Goal: Information Seeking & Learning: Learn about a topic

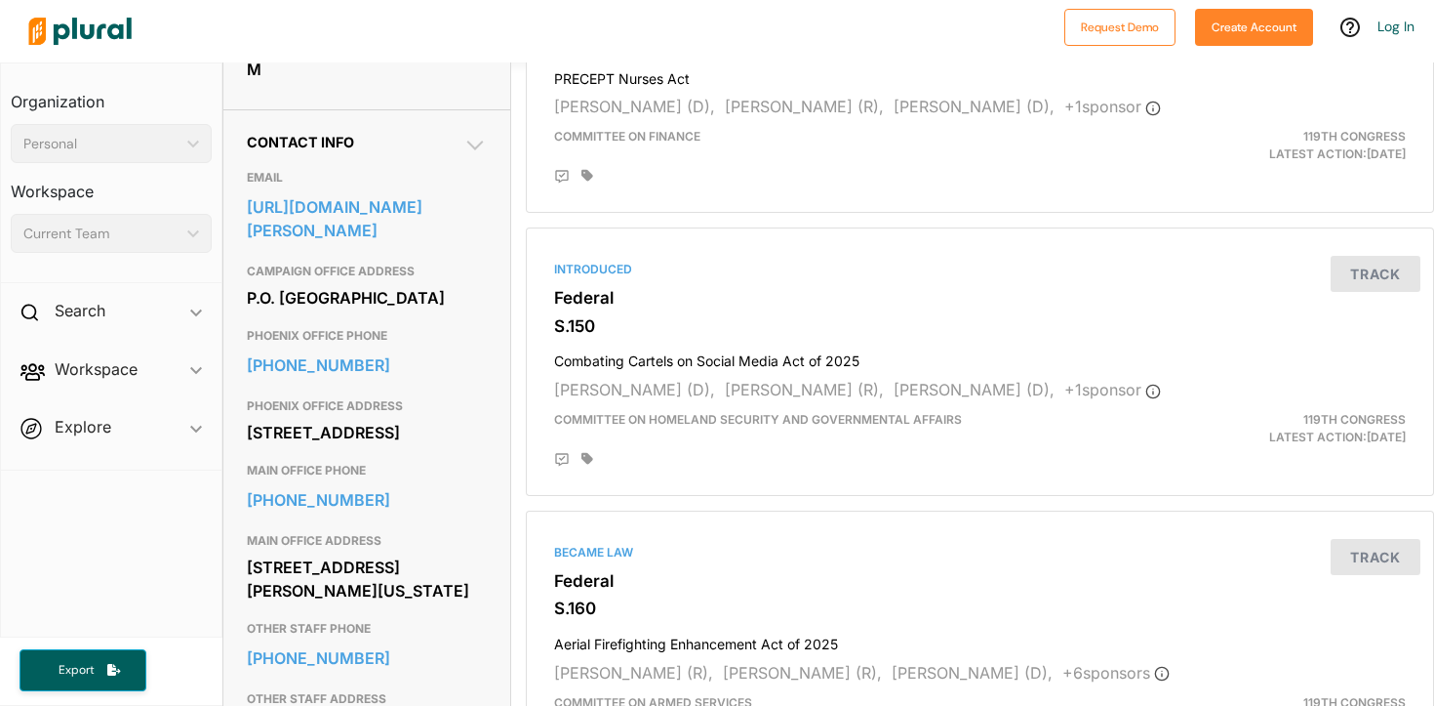
scroll to position [600, 0]
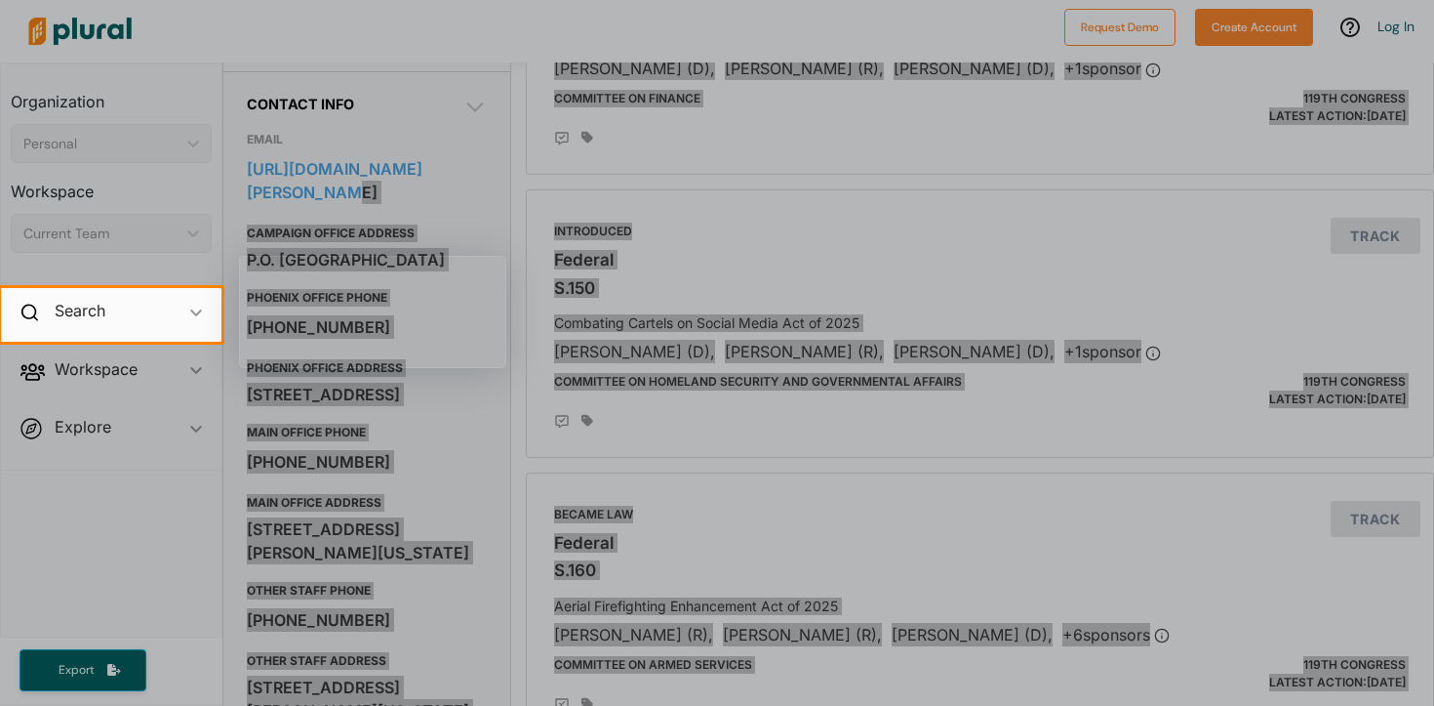
drag, startPoint x: 473, startPoint y: 166, endPoint x: 343, endPoint y: 159, distance: 130.9
click at [343, 159] on body "Request Demo Create Account Log In Organization Personal ic_keyboard_arrow_down…" at bounding box center [717, 353] width 1434 height 706
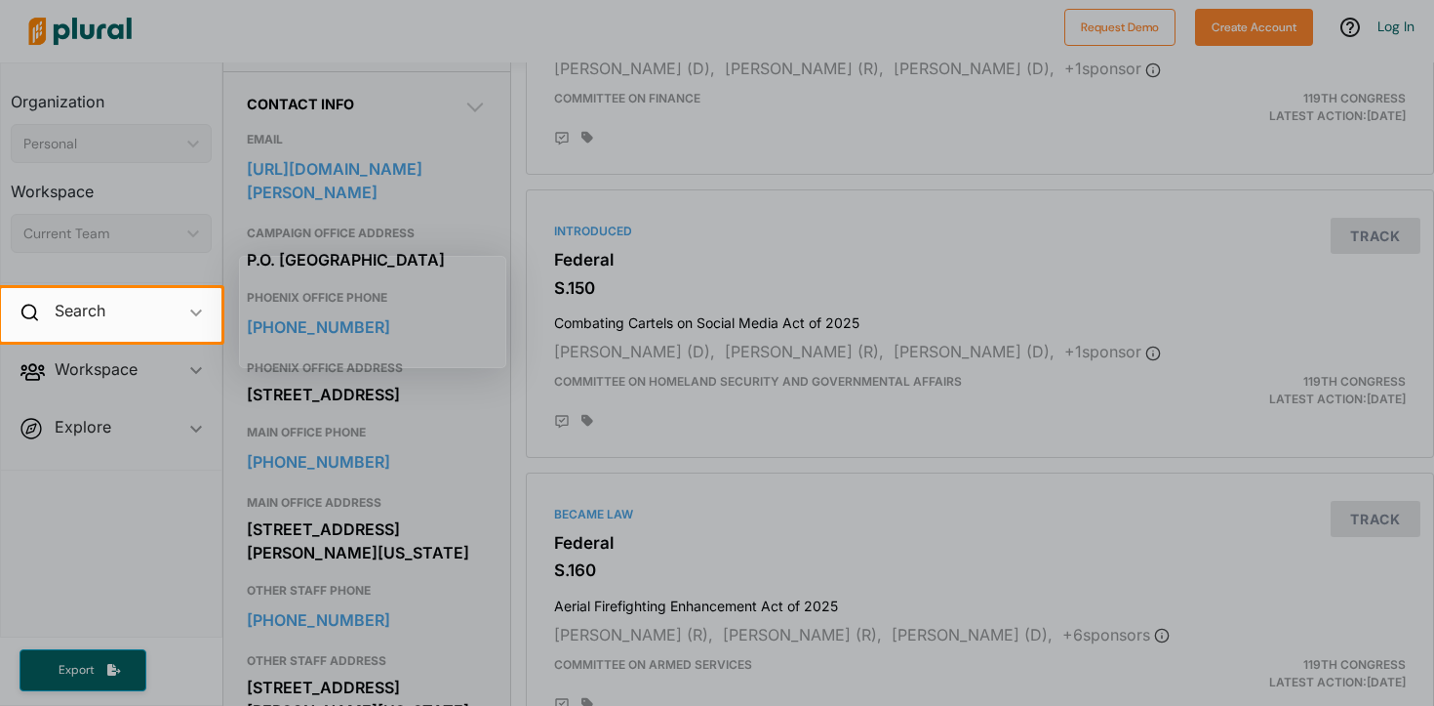
click at [459, 138] on div at bounding box center [717, 144] width 1434 height 288
click at [495, 167] on div at bounding box center [717, 144] width 1434 height 288
click at [479, 168] on div at bounding box center [717, 144] width 1434 height 288
click at [494, 229] on div at bounding box center [717, 144] width 1434 height 288
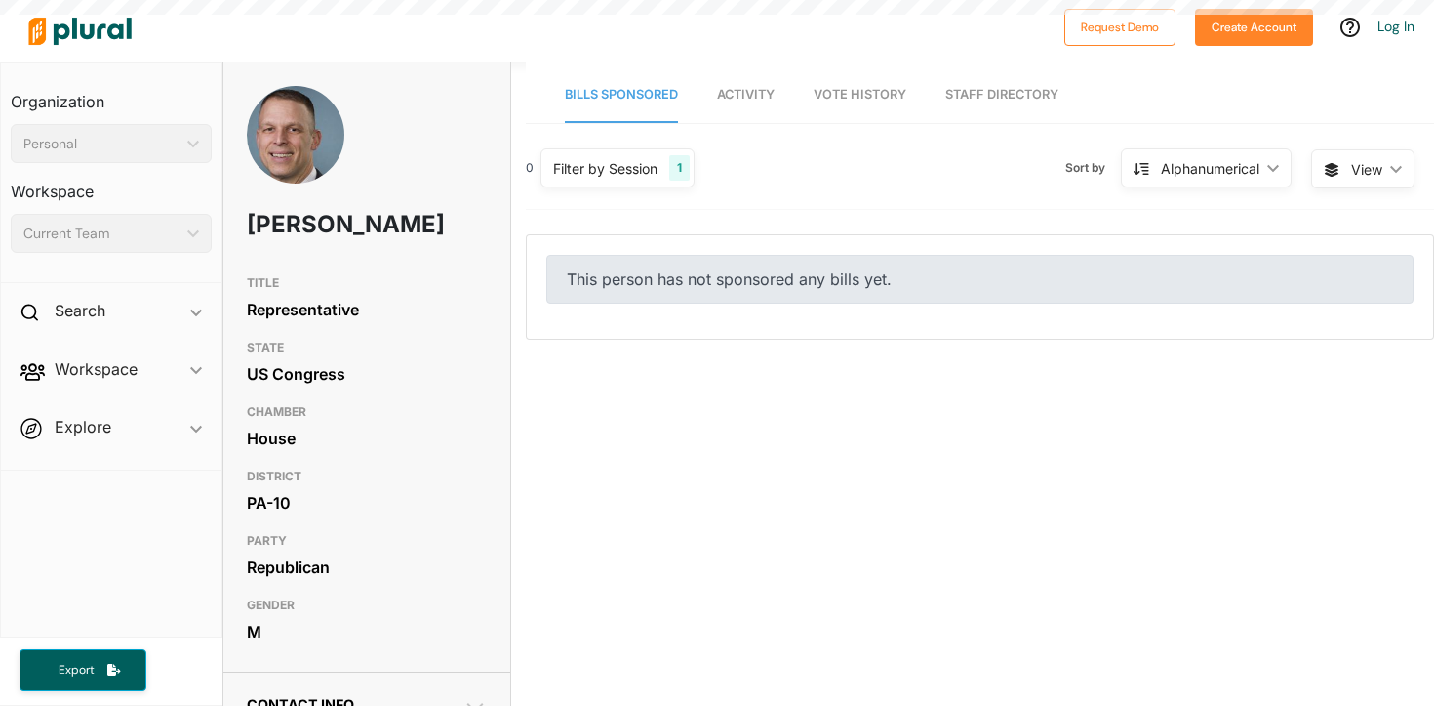
scroll to position [399, 0]
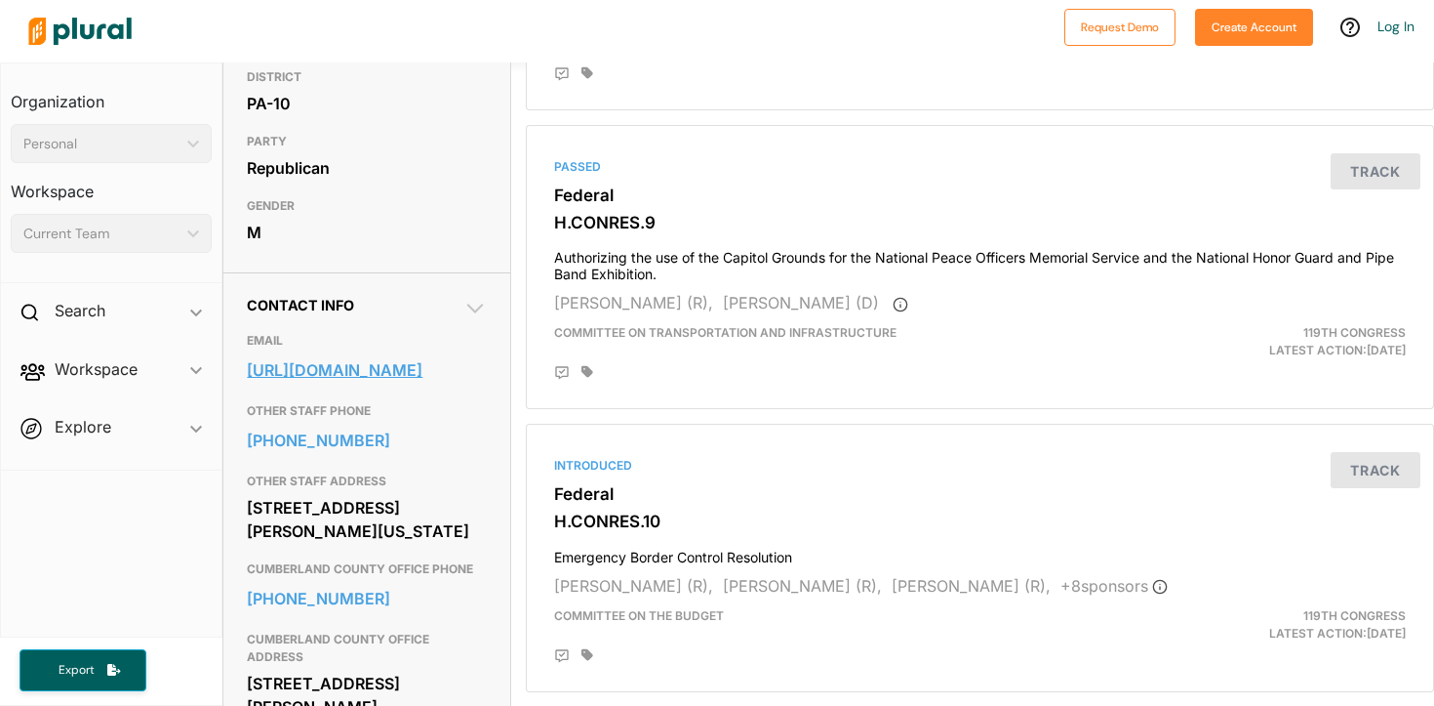
click at [414, 373] on link "[URL][DOMAIN_NAME]" at bounding box center [366, 369] width 239 height 29
